Goal: Navigation & Orientation: Find specific page/section

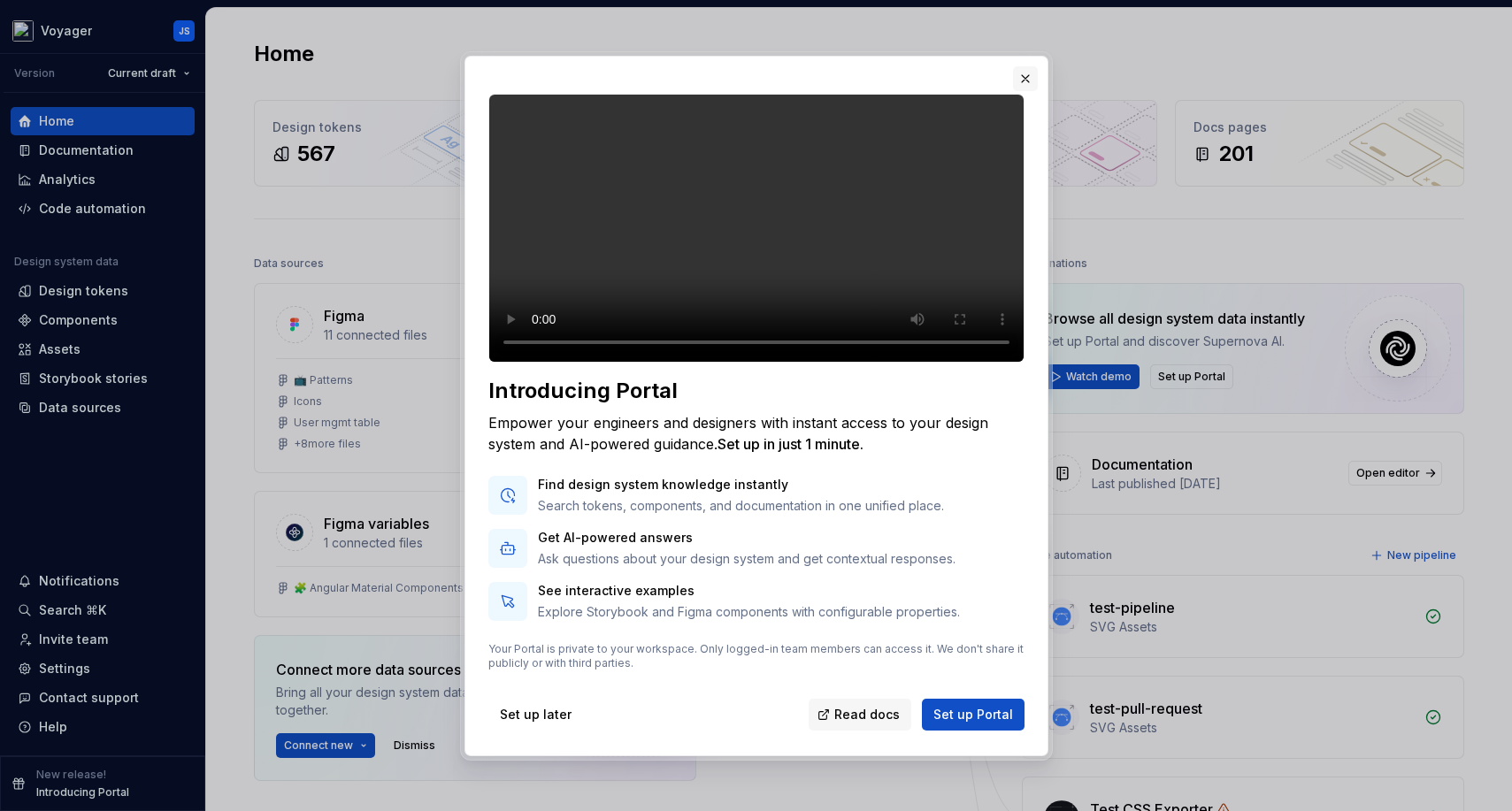
click at [1026, 67] on button "button" at bounding box center [1025, 79] width 25 height 25
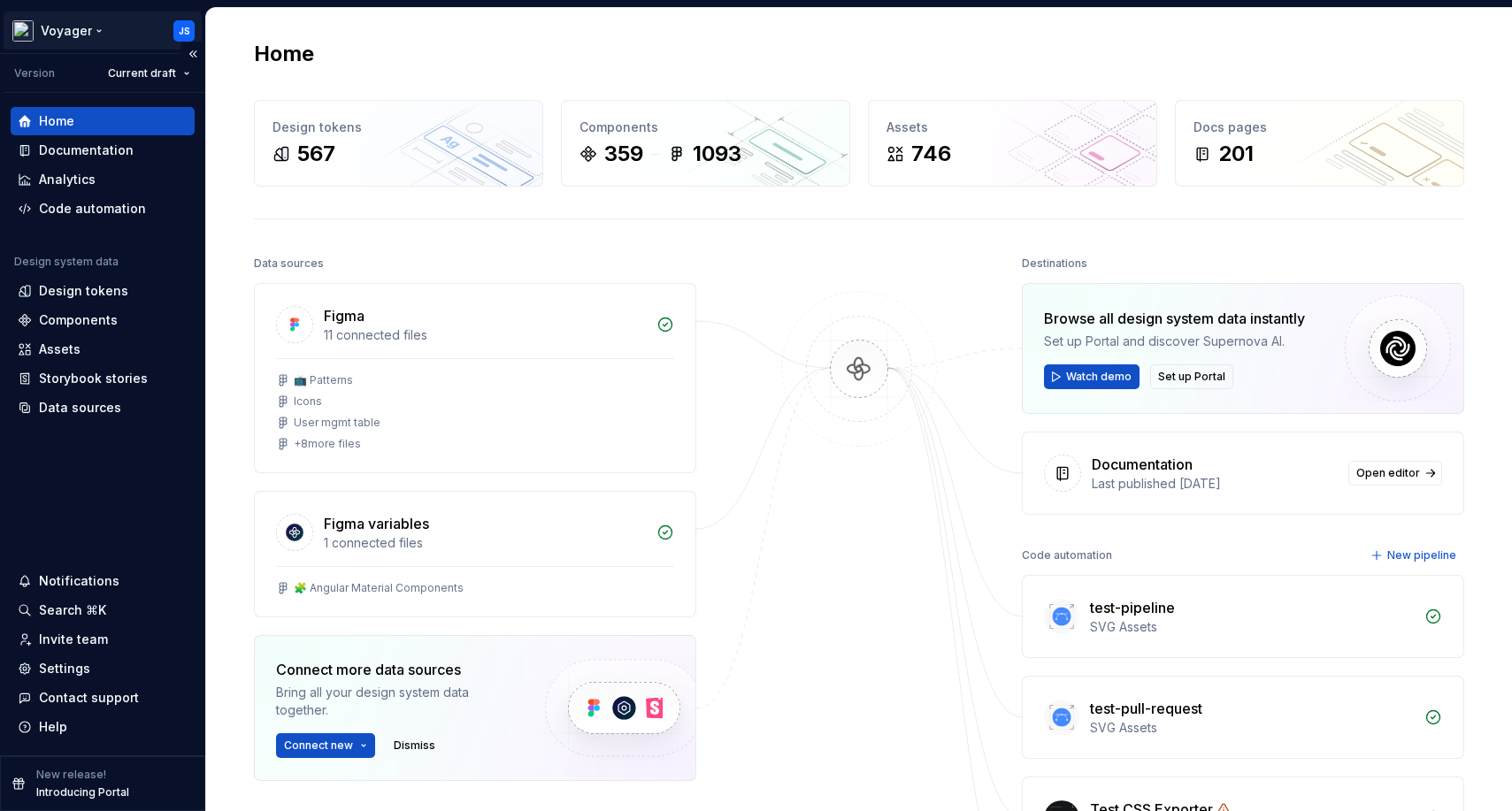
click at [74, 31] on html "Voyager JS Version Current draft Home Documentation Analytics Code automation D…" at bounding box center [756, 405] width 1512 height 811
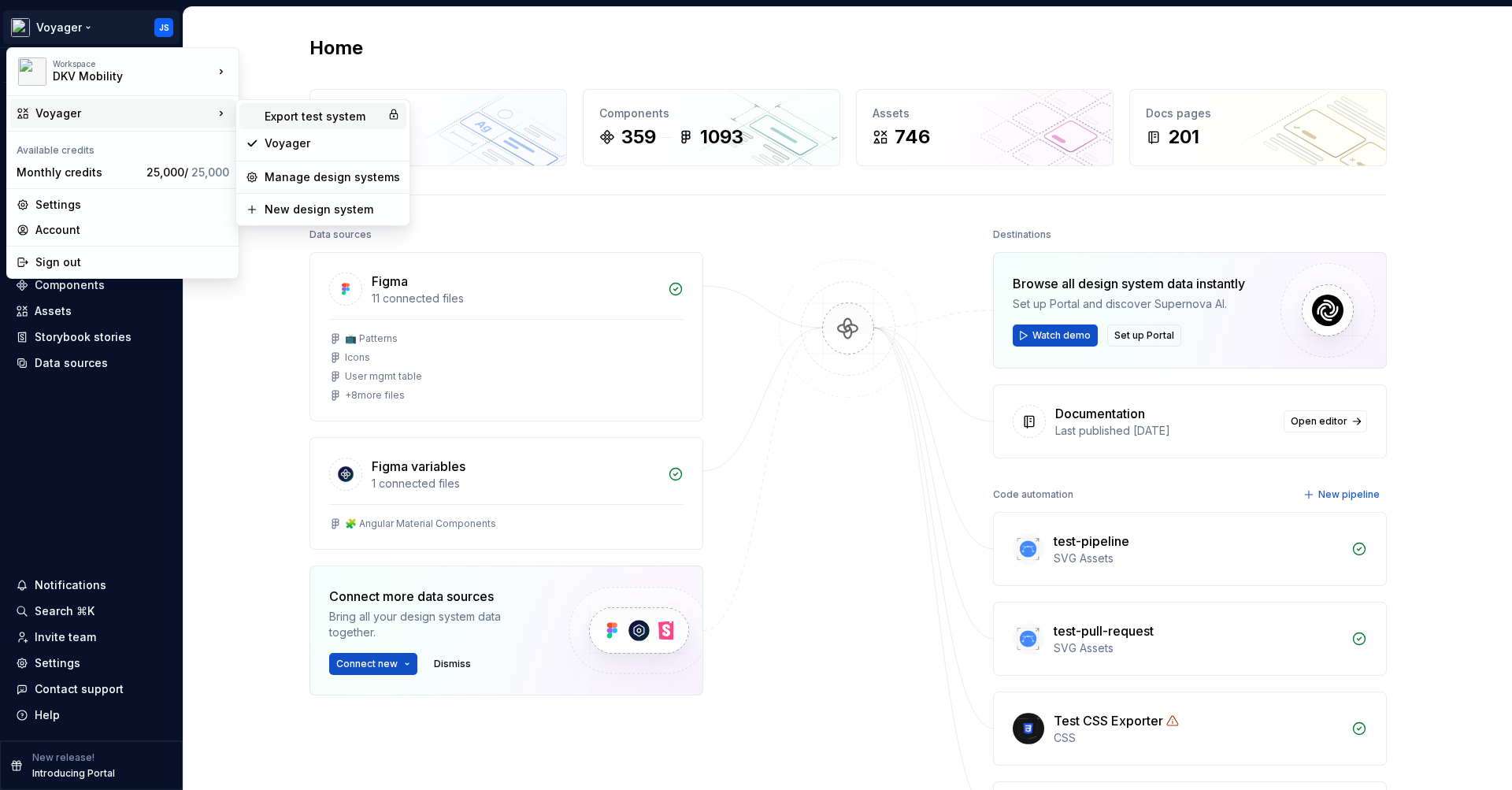
click at [299, 115] on div "Export test system" at bounding box center [322, 117] width 116 height 16
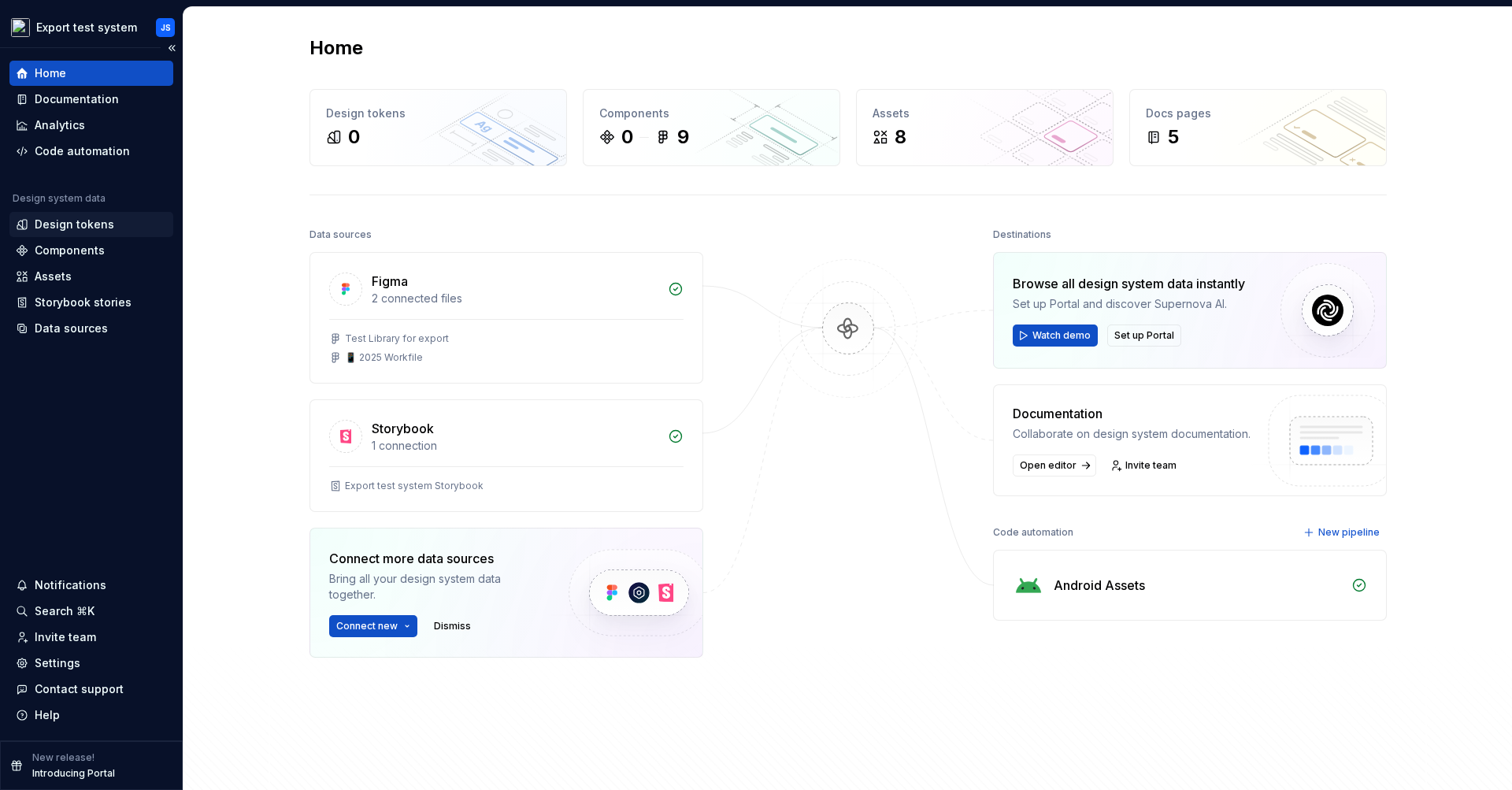
click at [74, 222] on div "Design tokens" at bounding box center [74, 224] width 79 height 16
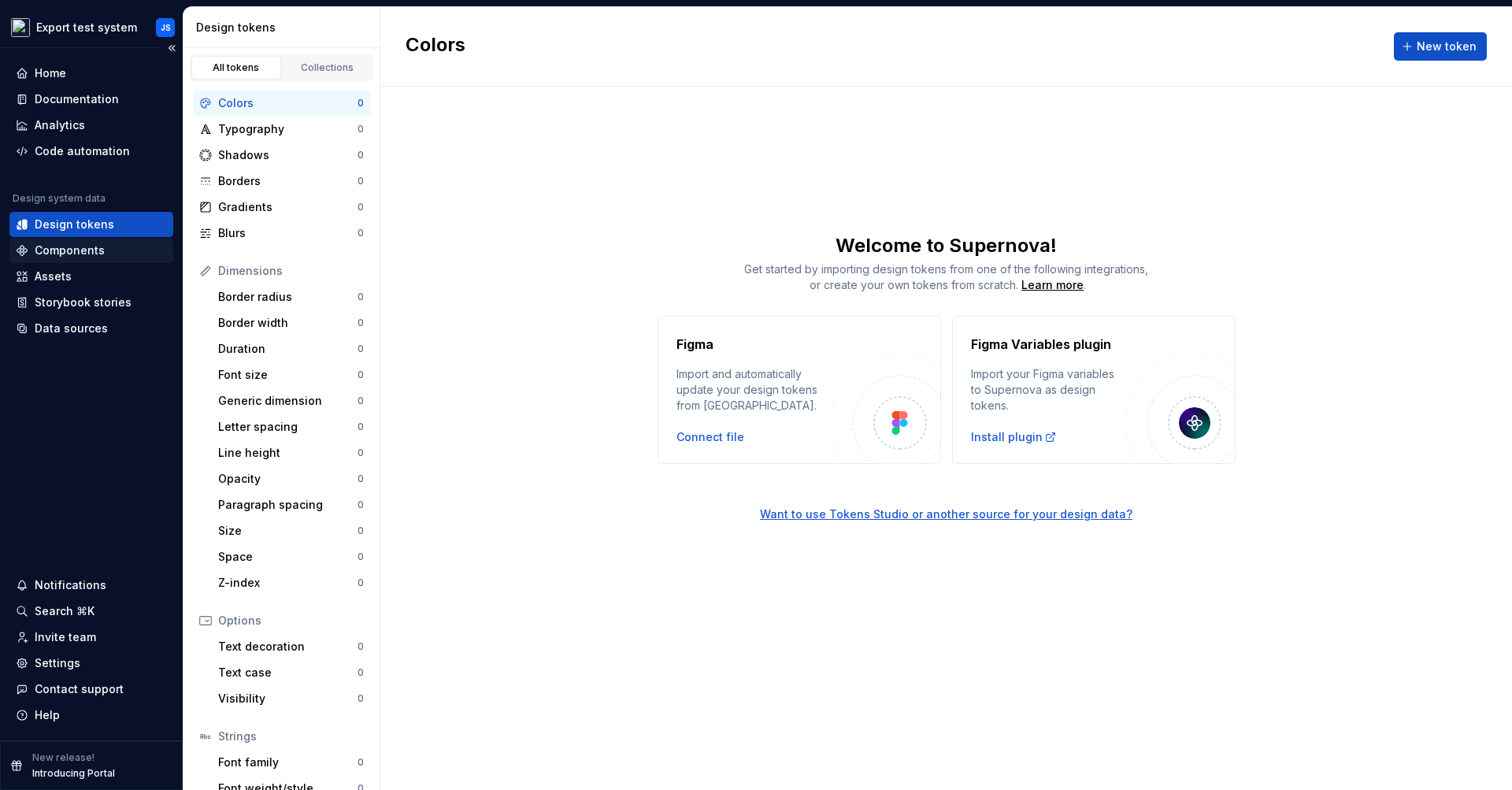
click at [89, 248] on div "Components" at bounding box center [69, 251] width 70 height 16
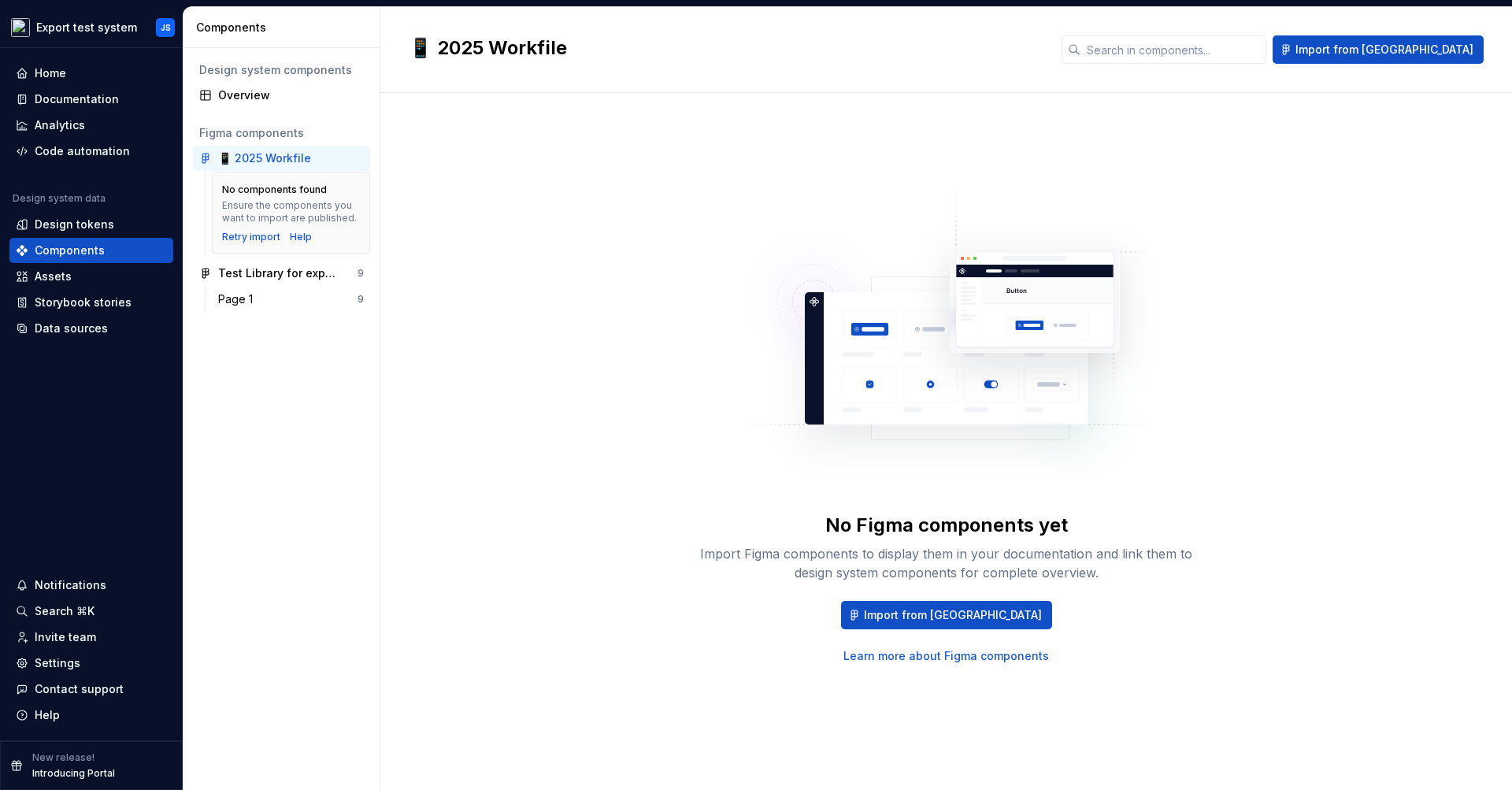
click at [301, 156] on div "📱 2025 Workfile" at bounding box center [264, 159] width 93 height 16
click at [268, 300] on div "Page 1" at bounding box center [288, 300] width 139 height 16
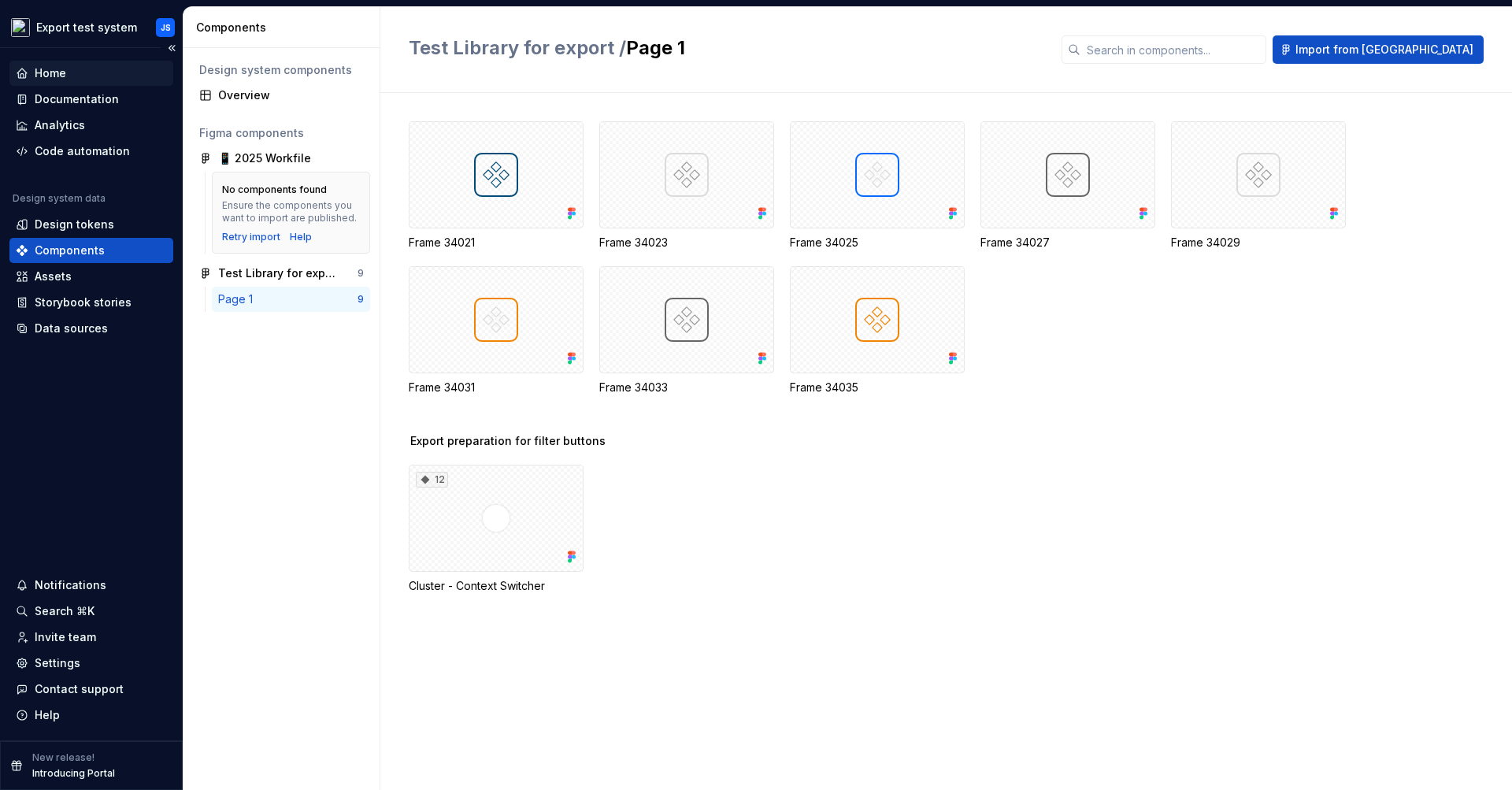
click at [64, 69] on div "Home" at bounding box center [50, 74] width 31 height 16
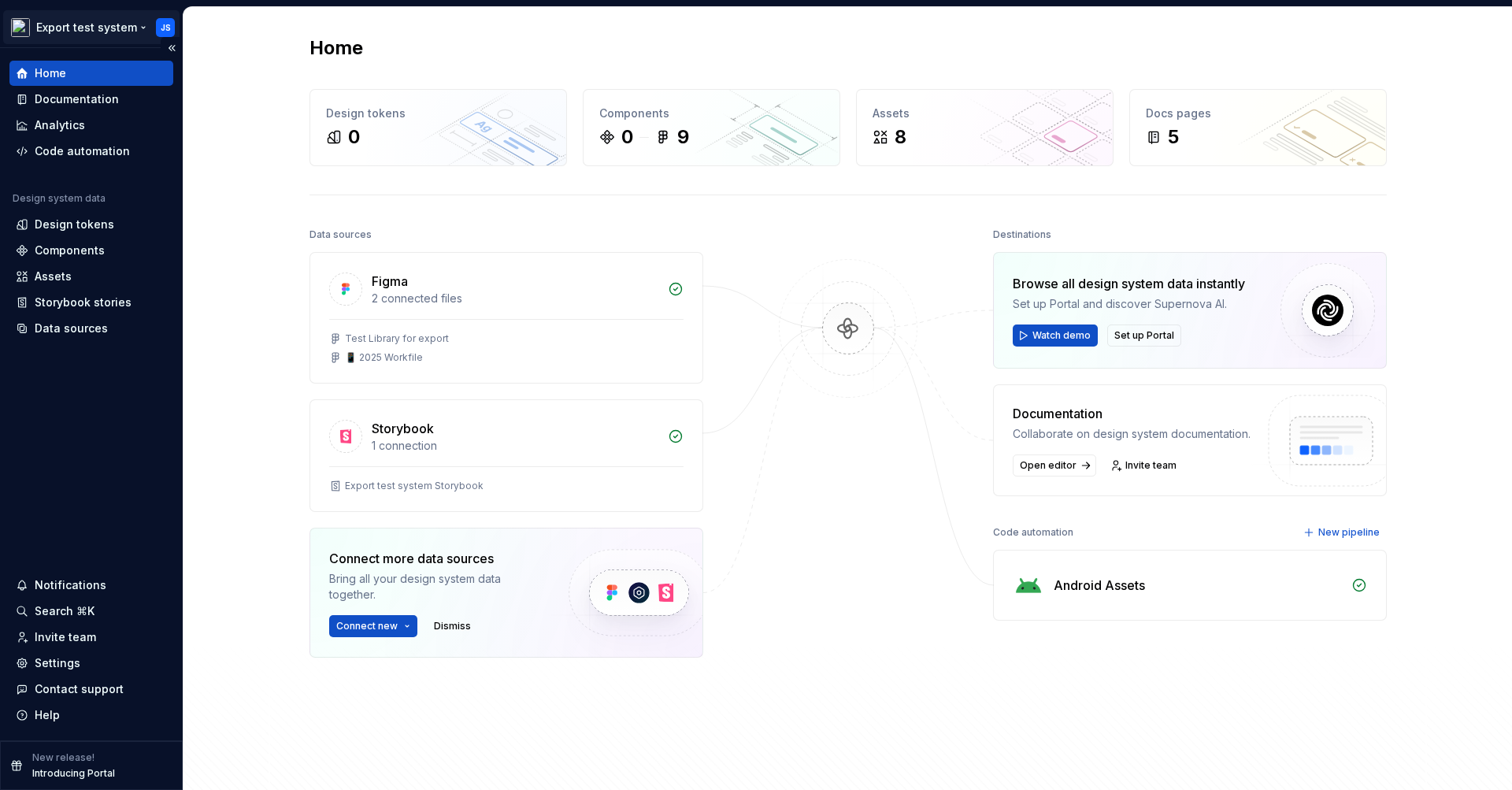
click at [132, 28] on html "Export test system JS Home Documentation Analytics Code automation Design syste…" at bounding box center [756, 395] width 1512 height 790
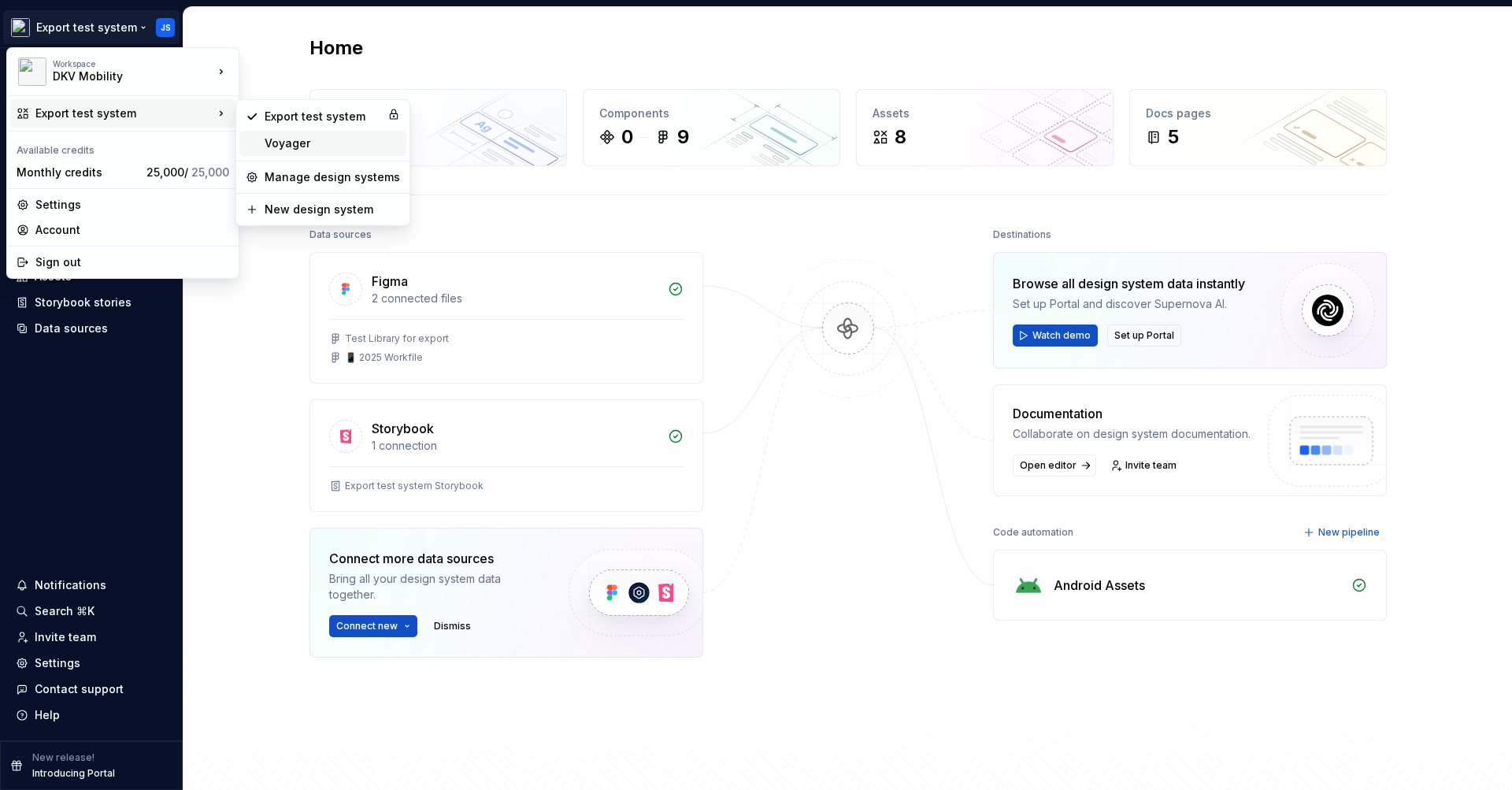
click at [282, 137] on div "Voyager" at bounding box center [332, 143] width 135 height 16
